Goal: Navigation & Orientation: Go to known website

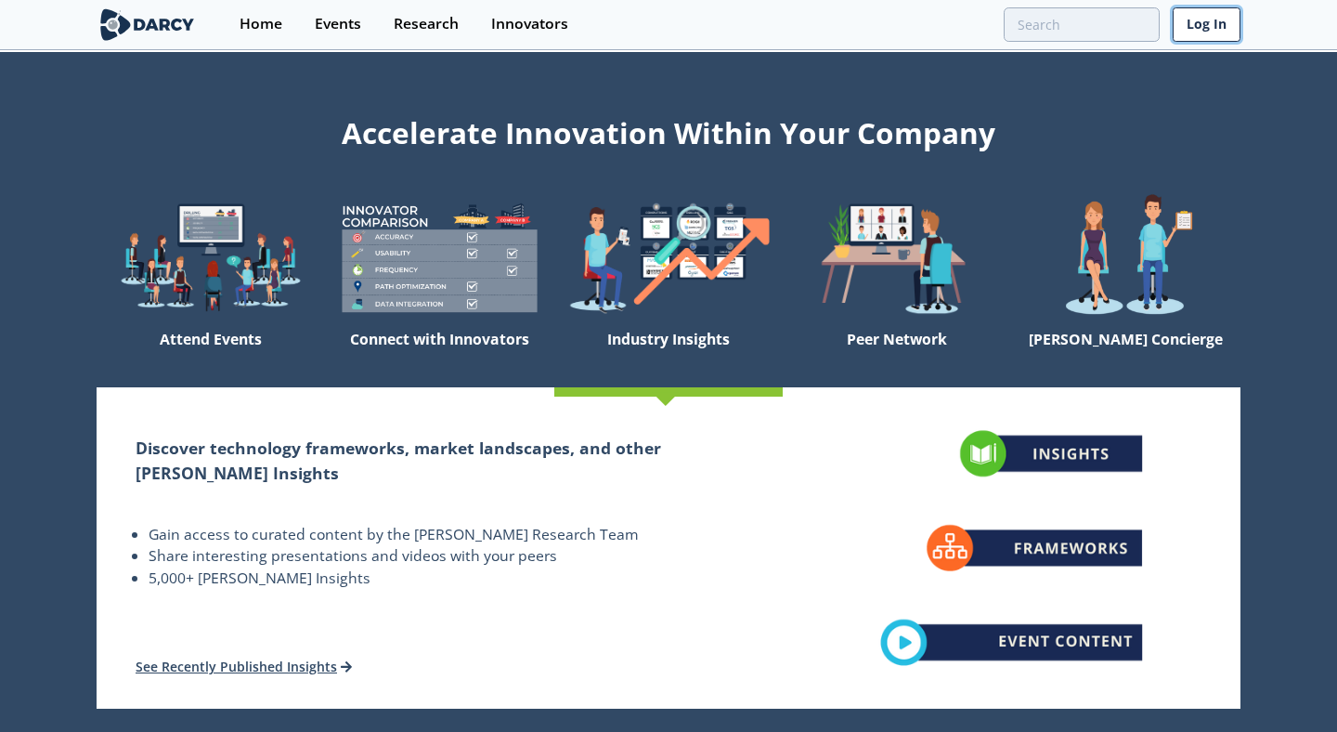
click at [1209, 27] on link "Log In" at bounding box center [1207, 24] width 68 height 34
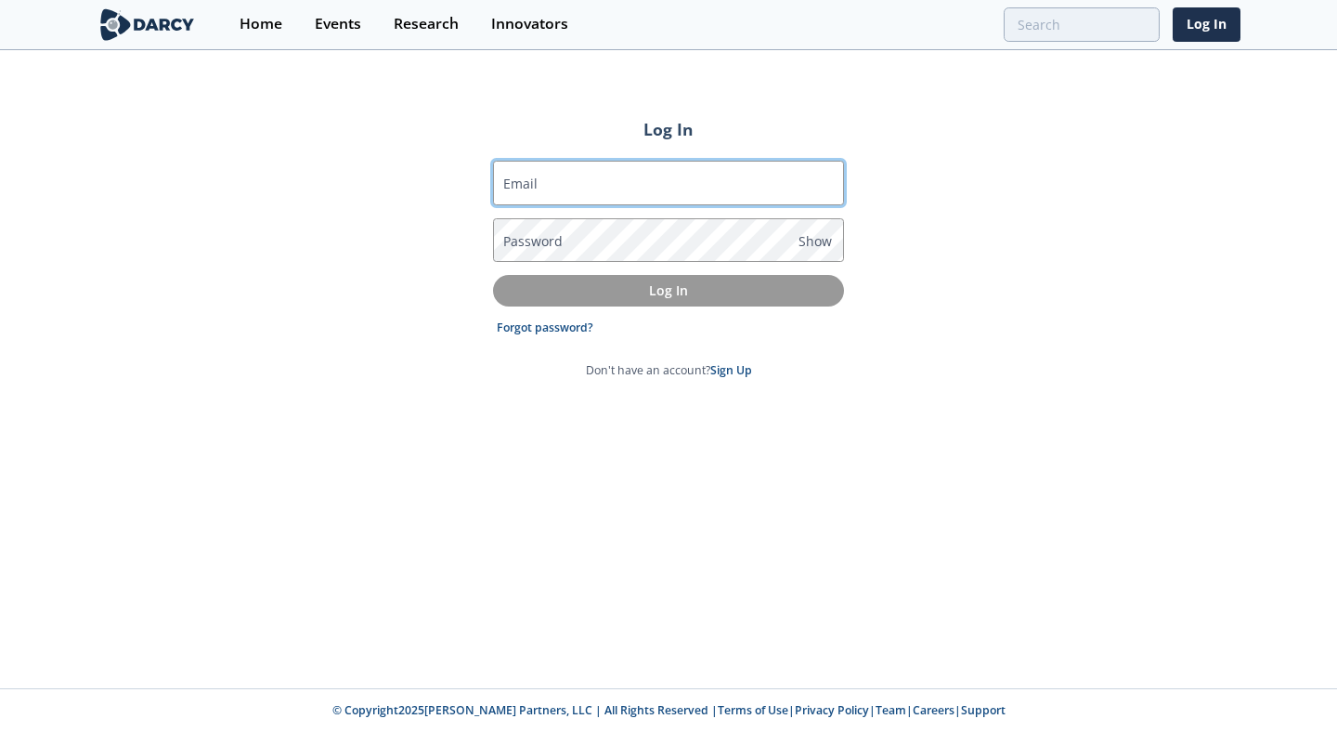
click at [733, 193] on input "Email" at bounding box center [668, 183] width 351 height 45
click at [825, 158] on div "Email Password Show Log In Forgot password? Don't have an account? Sign Up" at bounding box center [668, 269] width 351 height 248
click at [700, 192] on input "Email" at bounding box center [668, 183] width 351 height 45
click at [813, 731] on com-1password-button at bounding box center [668, 732] width 1337 height 0
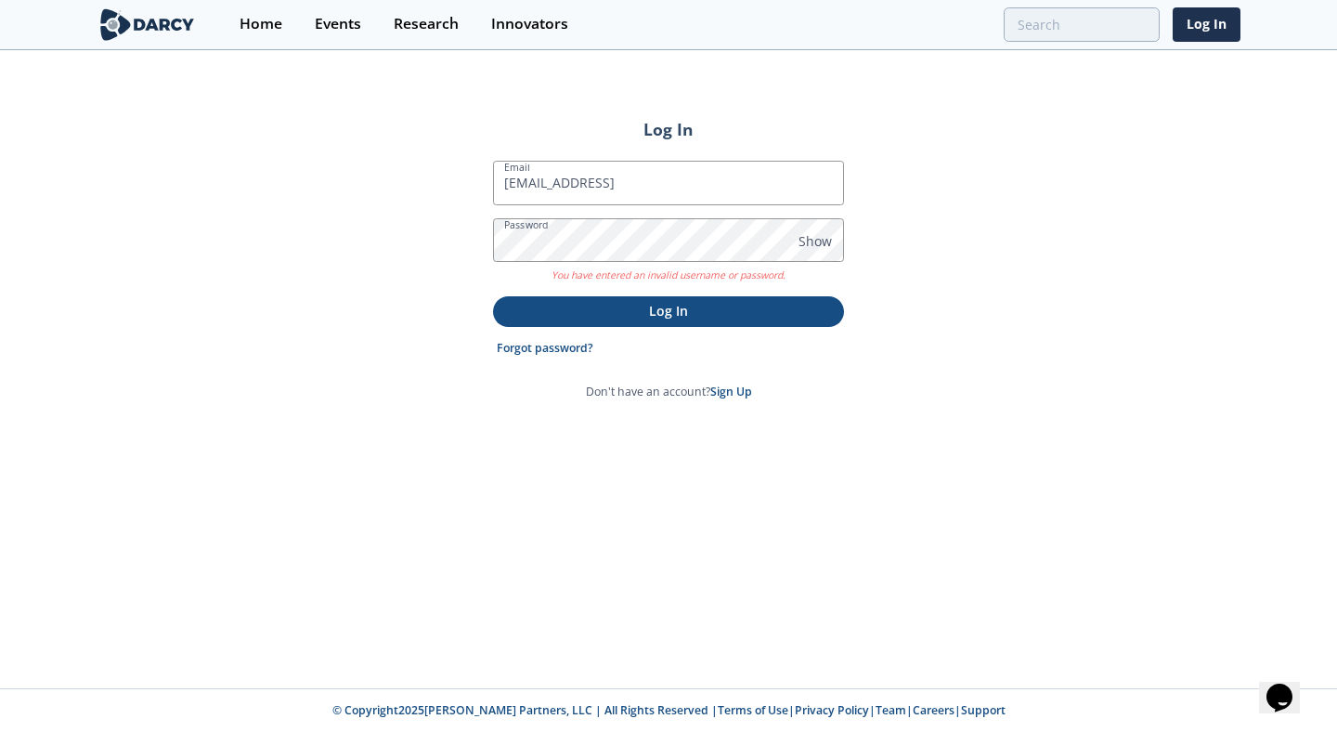
click at [657, 276] on p "You have entered an invalid username or password." at bounding box center [668, 272] width 351 height 21
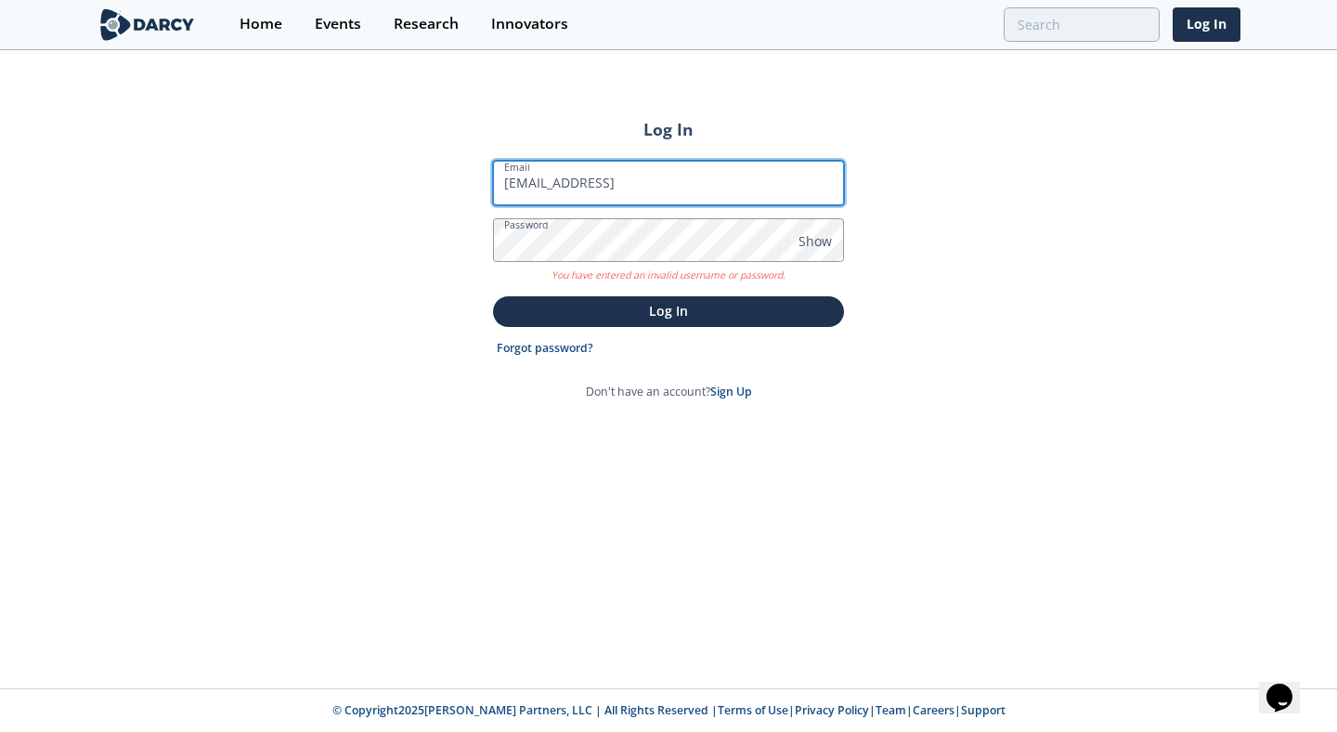
click at [640, 181] on input "[EMAIL_ADDRESS]" at bounding box center [668, 183] width 351 height 45
drag, startPoint x: 640, startPoint y: 181, endPoint x: 439, endPoint y: 180, distance: 200.6
click at [440, 181] on div "Log In Email [EMAIL_ADDRESS] Password Show You have entered an invalid username…" at bounding box center [668, 370] width 1337 height 636
click at [816, 731] on com-1password-button at bounding box center [668, 732] width 1337 height 0
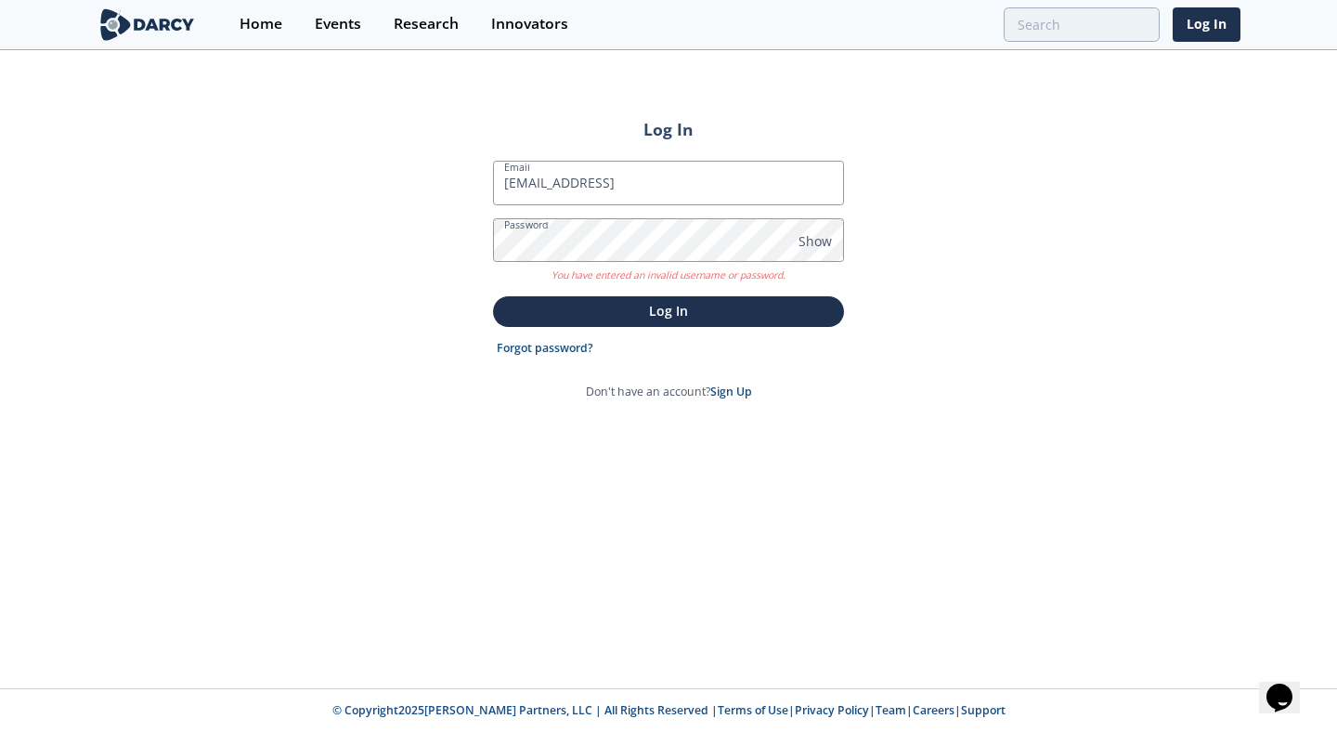
click at [718, 133] on h2 "Log In" at bounding box center [668, 129] width 351 height 24
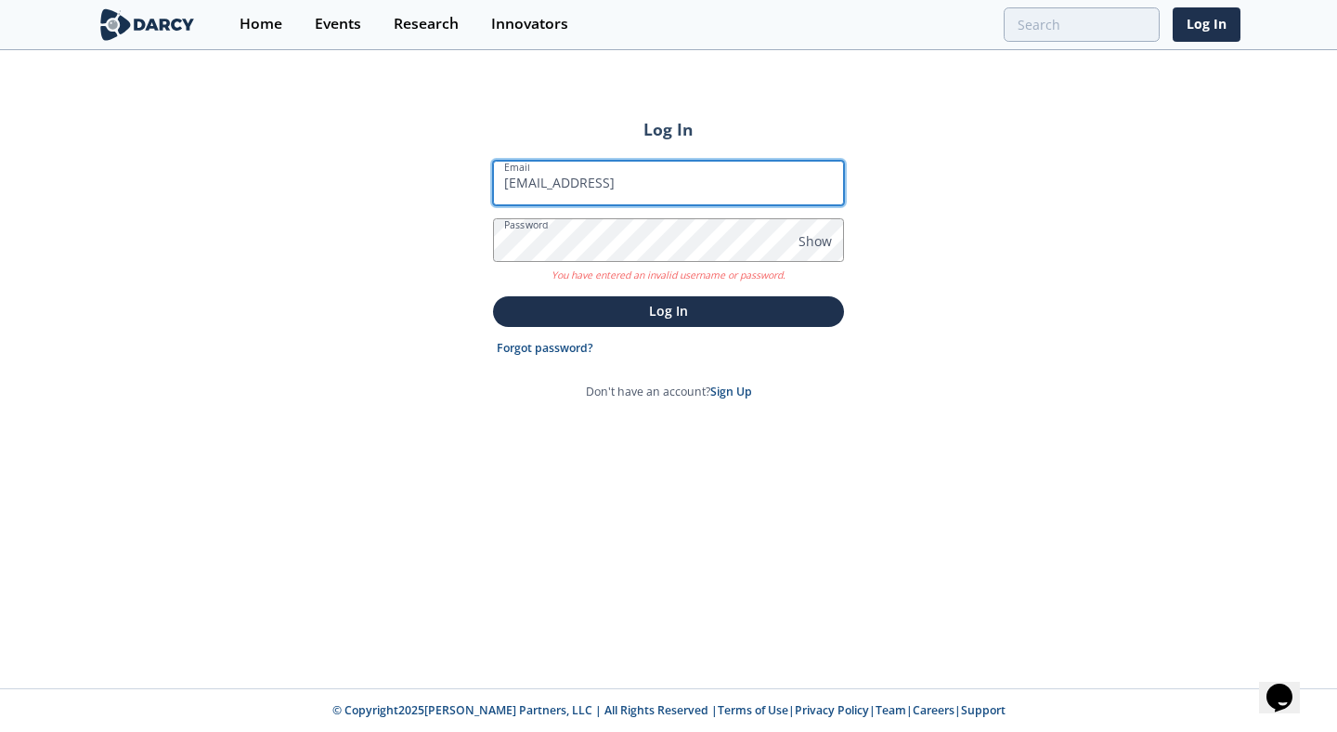
click at [703, 181] on input "[EMAIL_ADDRESS]" at bounding box center [668, 183] width 351 height 45
type input "ben@grisight.aix"
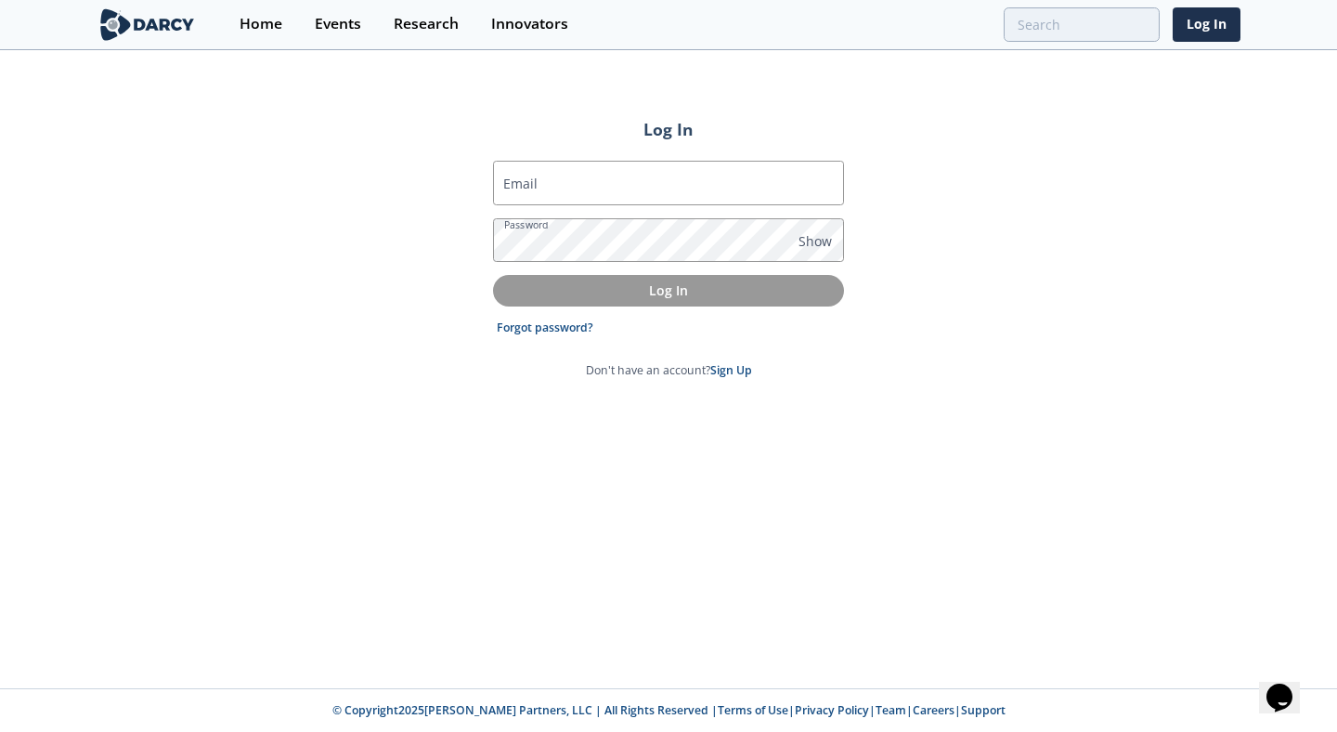
click at [1058, 130] on div "Log In Email Password Show Log In Forgot password? Don't have an account? Sign …" at bounding box center [668, 370] width 1337 height 636
